Goal: Task Accomplishment & Management: Use online tool/utility

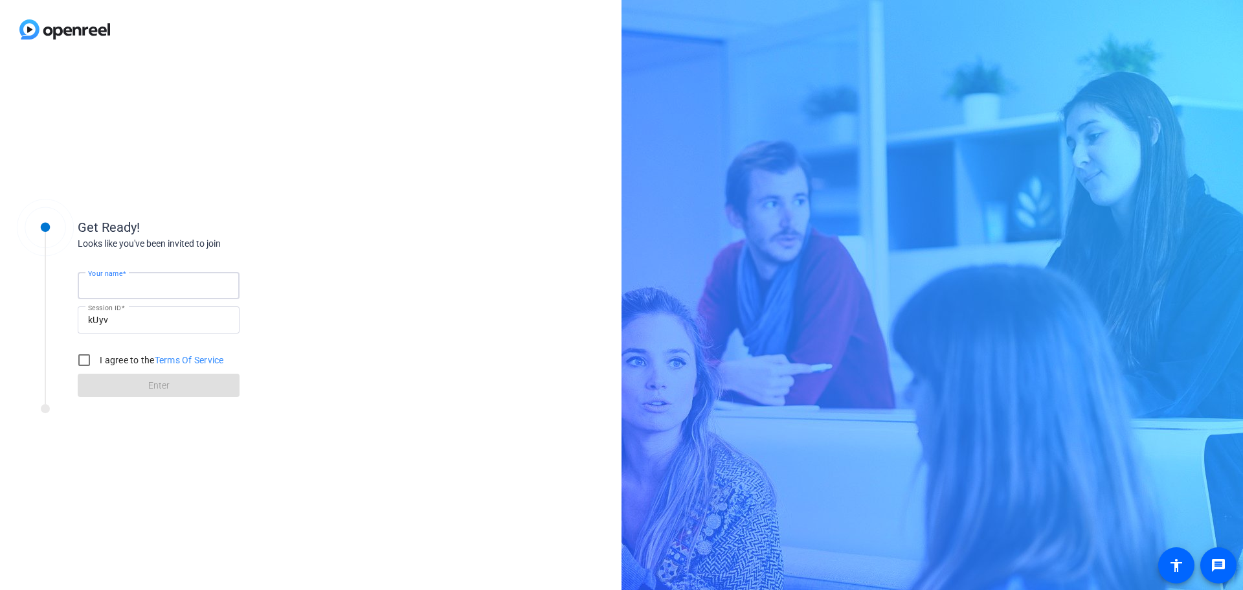
click at [148, 286] on input "Your name" at bounding box center [158, 286] width 141 height 16
type input "[PERSON_NAME]"
click at [84, 360] on input "I agree to the Terms Of Service" at bounding box center [84, 360] width 26 height 26
checkbox input "true"
click at [155, 387] on span "Enter" at bounding box center [158, 386] width 21 height 14
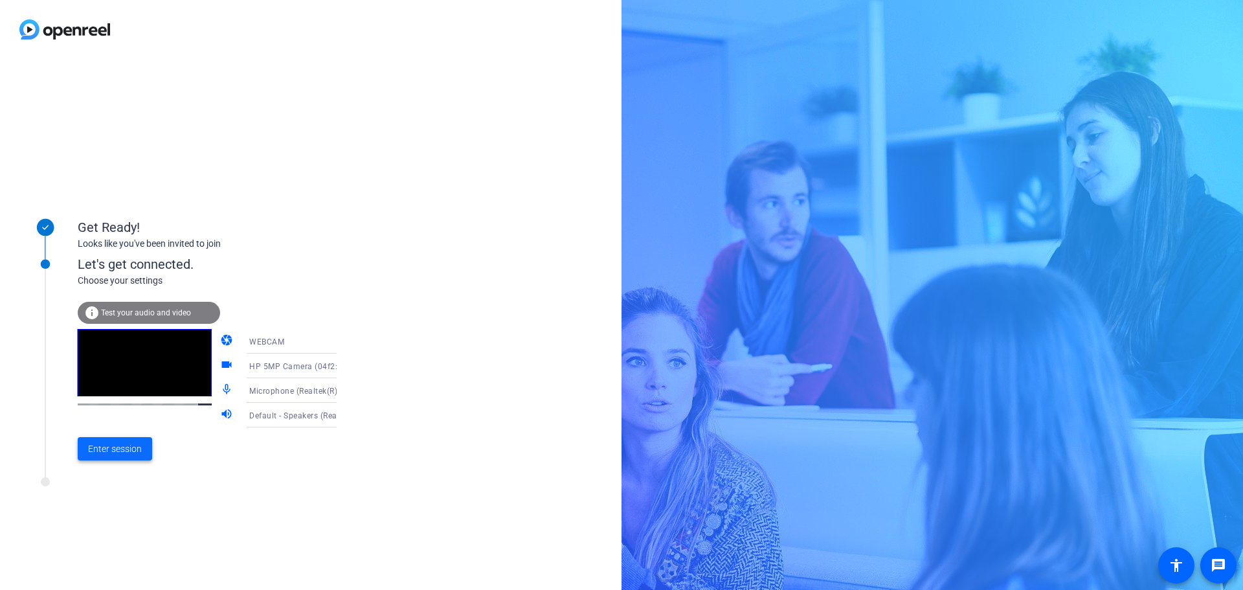
click at [118, 450] on span "Enter session" at bounding box center [115, 449] width 54 height 14
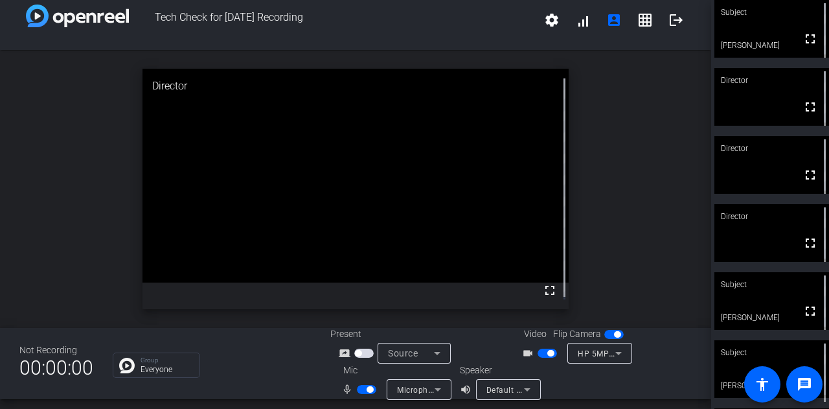
scroll to position [15, 0]
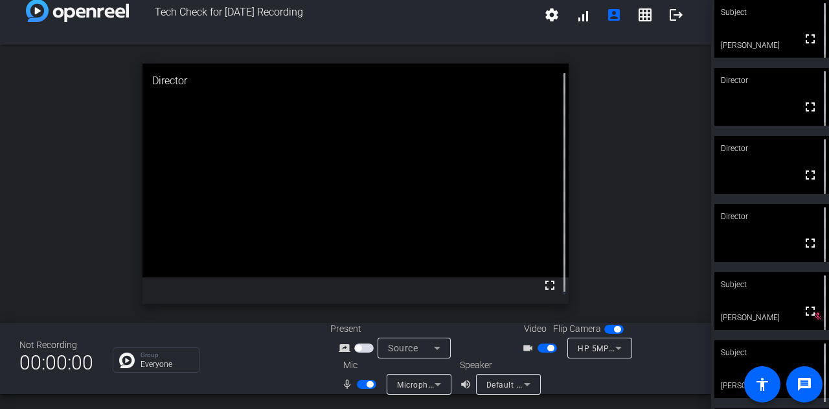
click at [363, 384] on span "button" at bounding box center [366, 383] width 19 height 9
click at [365, 385] on span "button" at bounding box center [366, 383] width 19 height 9
click at [547, 346] on span "button" at bounding box center [550, 347] width 6 height 6
click at [547, 346] on span "button" at bounding box center [546, 347] width 19 height 9
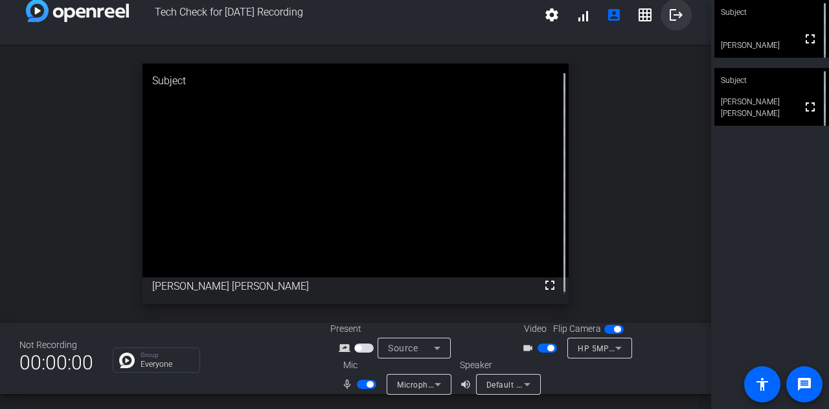
click at [668, 14] on mat-icon "logout" at bounding box center [676, 15] width 16 height 16
